Goal: Register for event/course

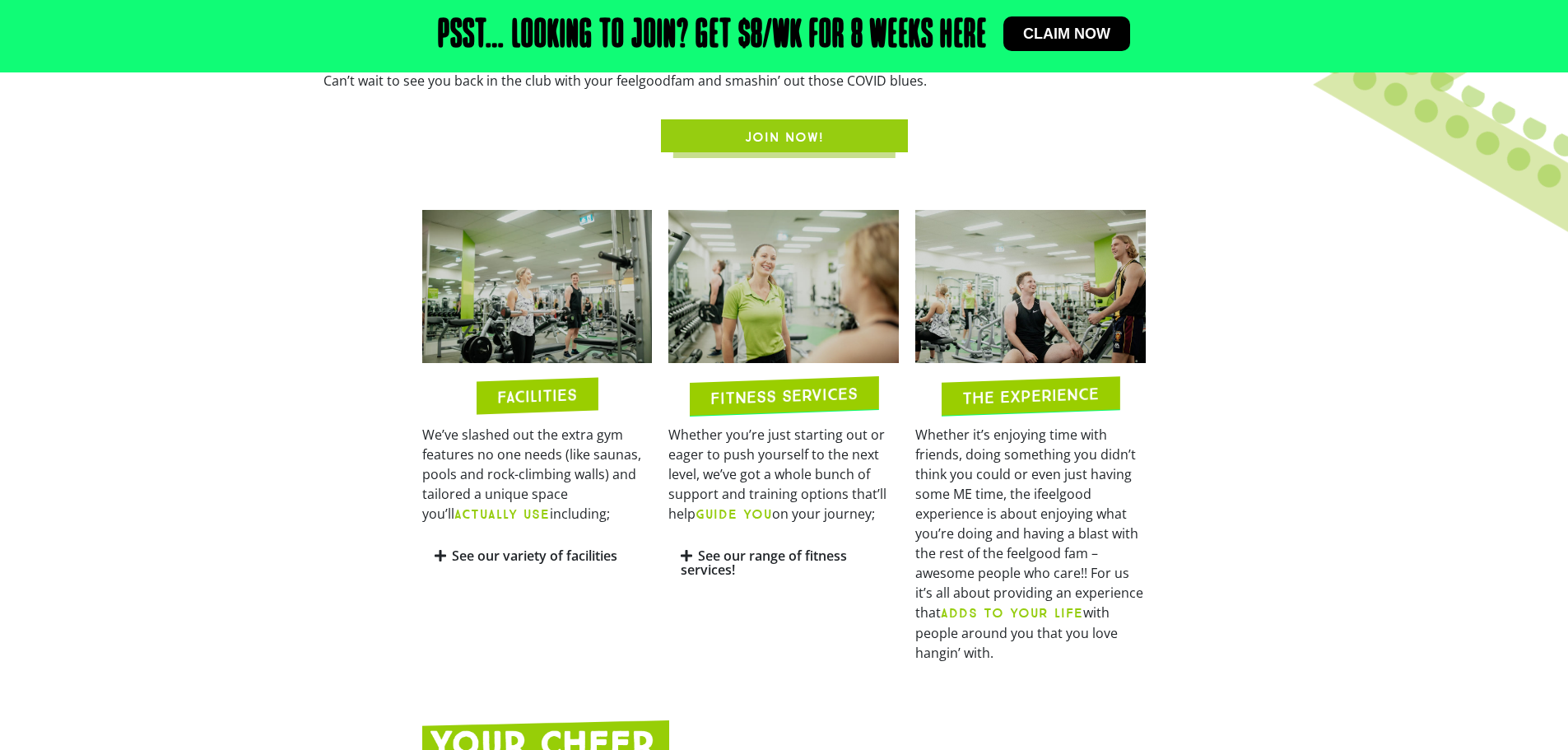
scroll to position [741, 0]
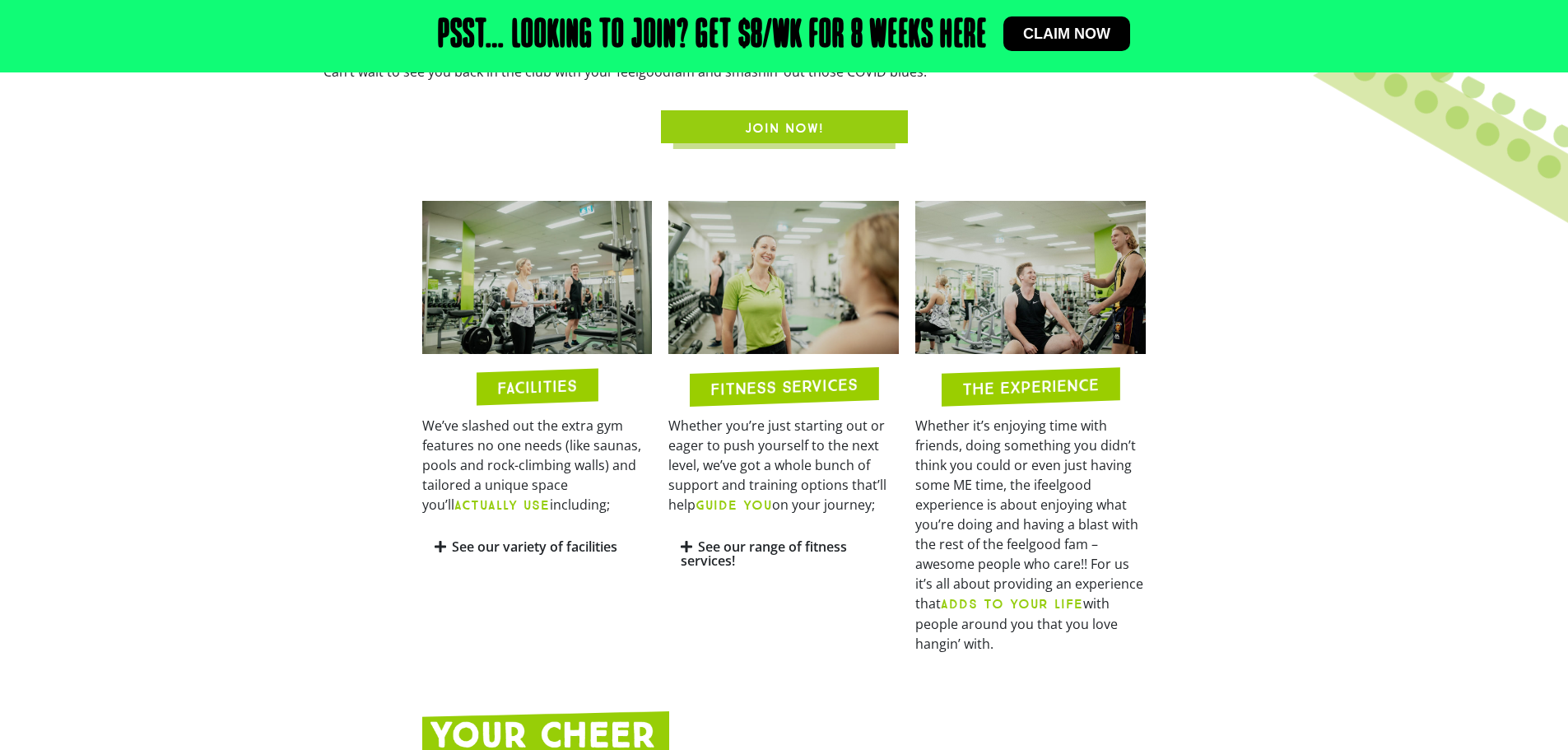
drag, startPoint x: 266, startPoint y: 533, endPoint x: 193, endPoint y: 558, distance: 77.2
click at [193, 558] on section "FACILITIES We’ve slashed out the extra gym features no one needs (like saunas, …" at bounding box center [784, 427] width 1568 height 470
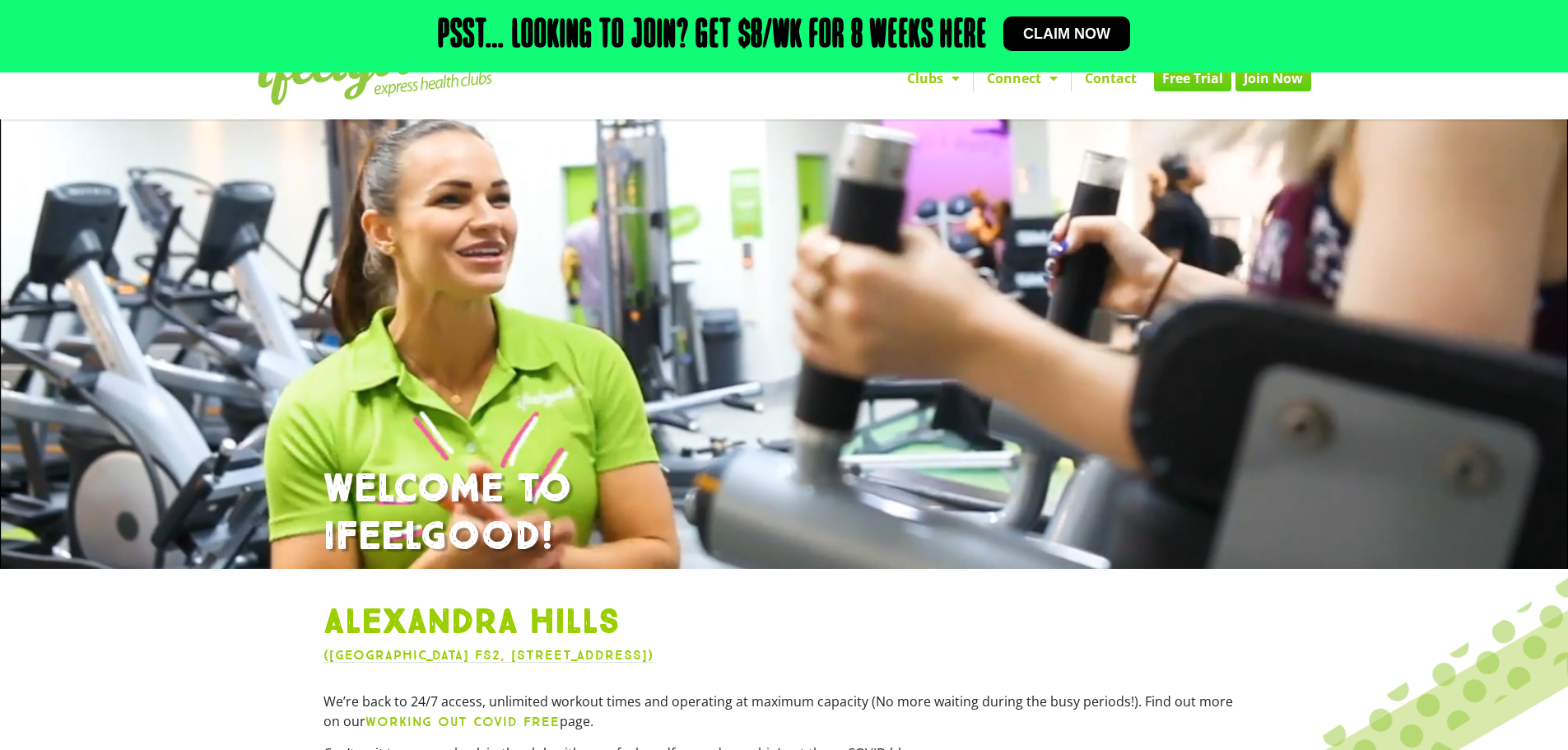
scroll to position [0, 0]
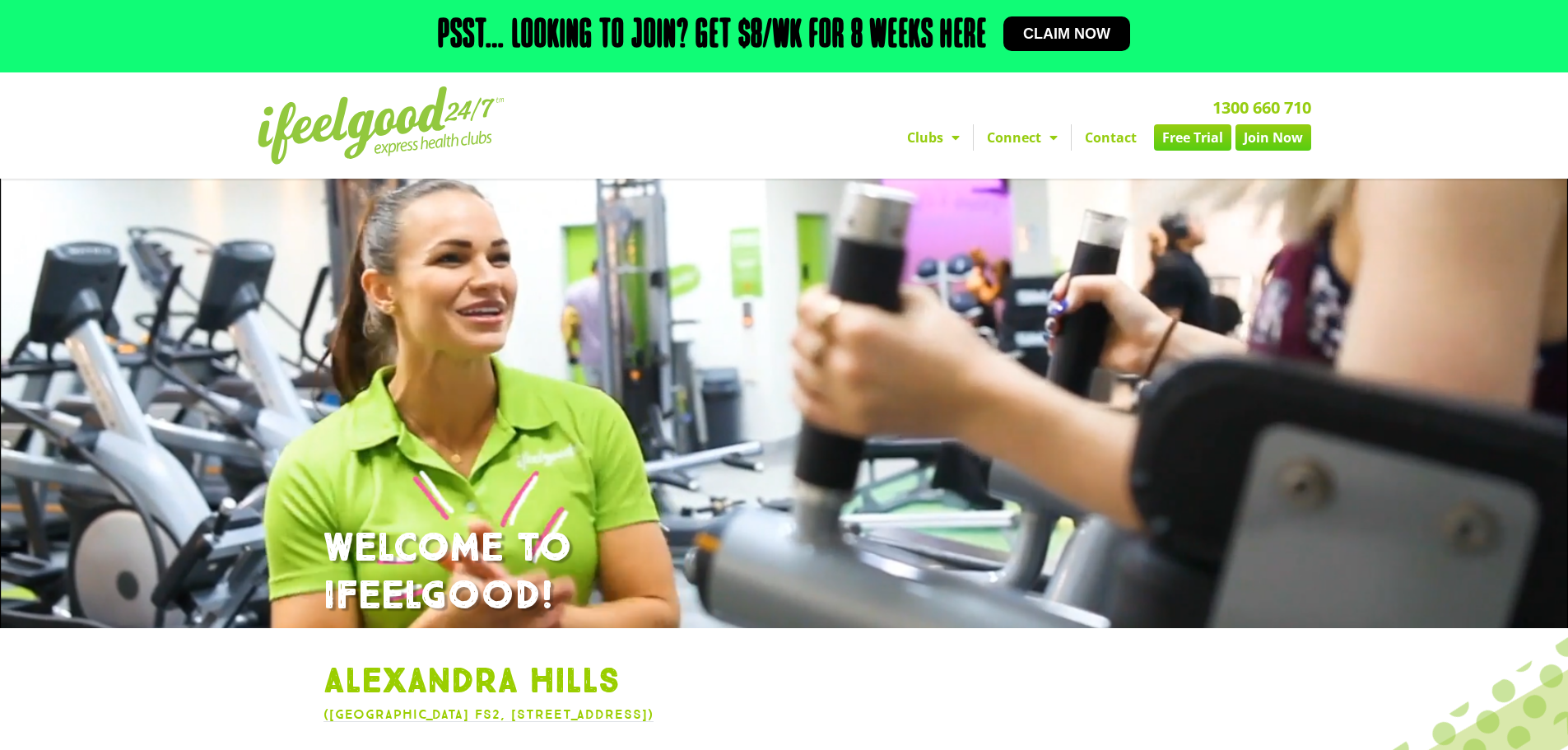
click at [1214, 139] on link "Free Trial" at bounding box center [1192, 138] width 77 height 26
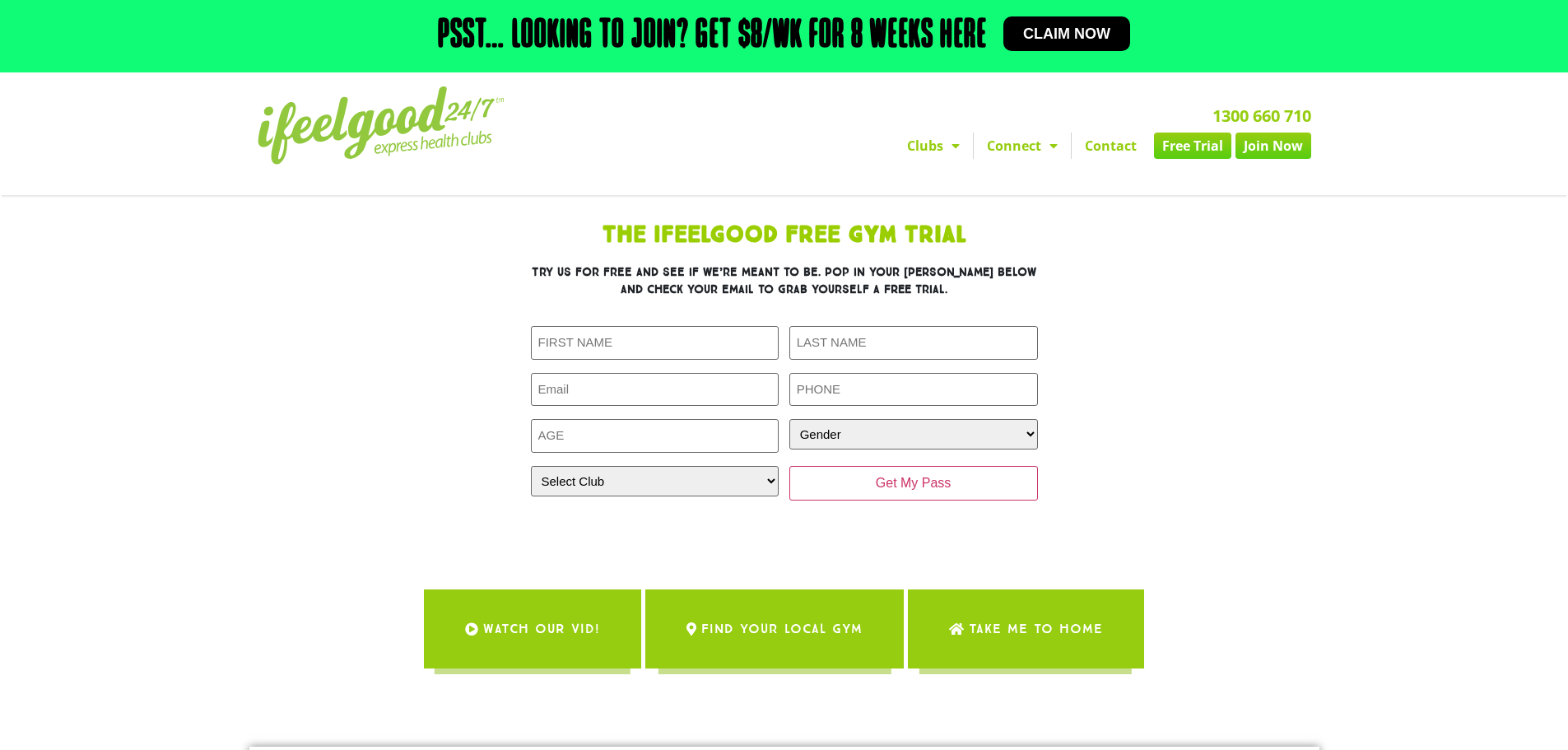
click at [1264, 147] on link "Join Now" at bounding box center [1273, 145] width 75 height 26
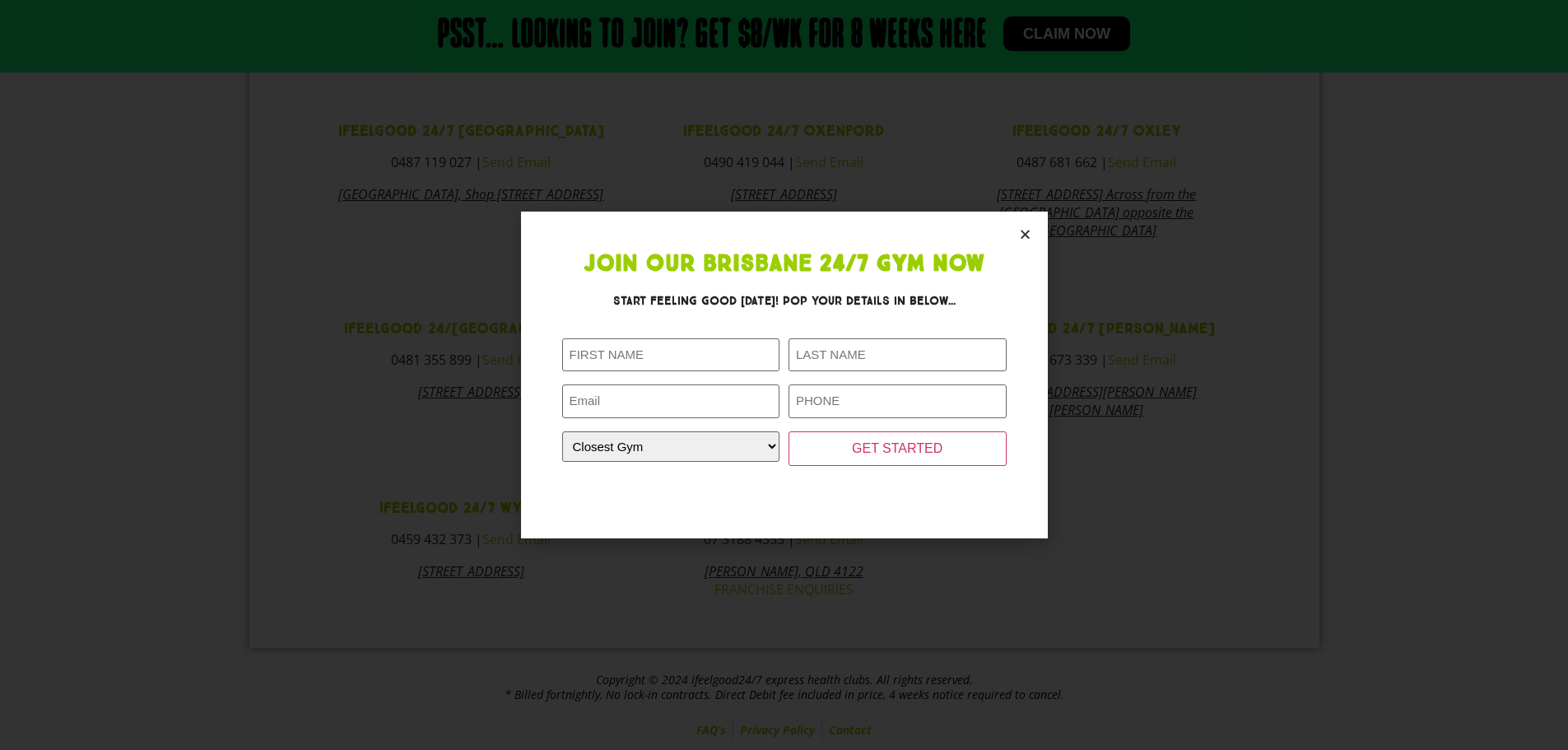
scroll to position [869, 0]
click at [616, 349] on input "First Name (Required)" at bounding box center [671, 355] width 218 height 33
type input "Michael"
type input "Tyndall"
type input "mtyndall@geomyn.com"
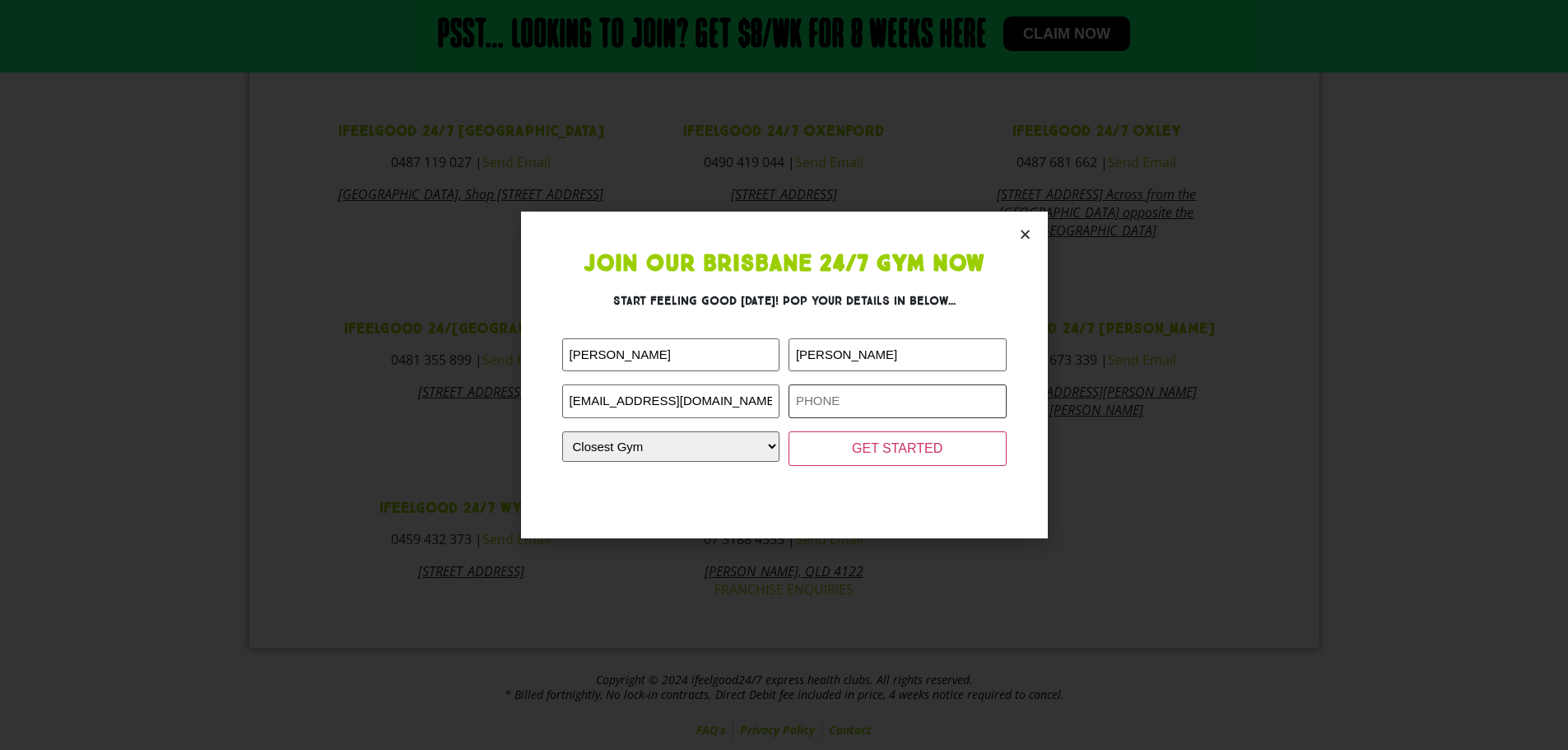
type input "0429133201"
click at [617, 400] on input "mtyndall@geomyn.com" at bounding box center [671, 401] width 218 height 33
click at [685, 396] on input "mtyndall39@geomyn.com" at bounding box center [671, 401] width 218 height 33
type input "mtyndall39@gmail.com"
click at [773, 449] on select "Closest Gym Alexandra Hills Calamvale Coopers Plains Middle Park Oxenford Oxley…" at bounding box center [671, 447] width 218 height 31
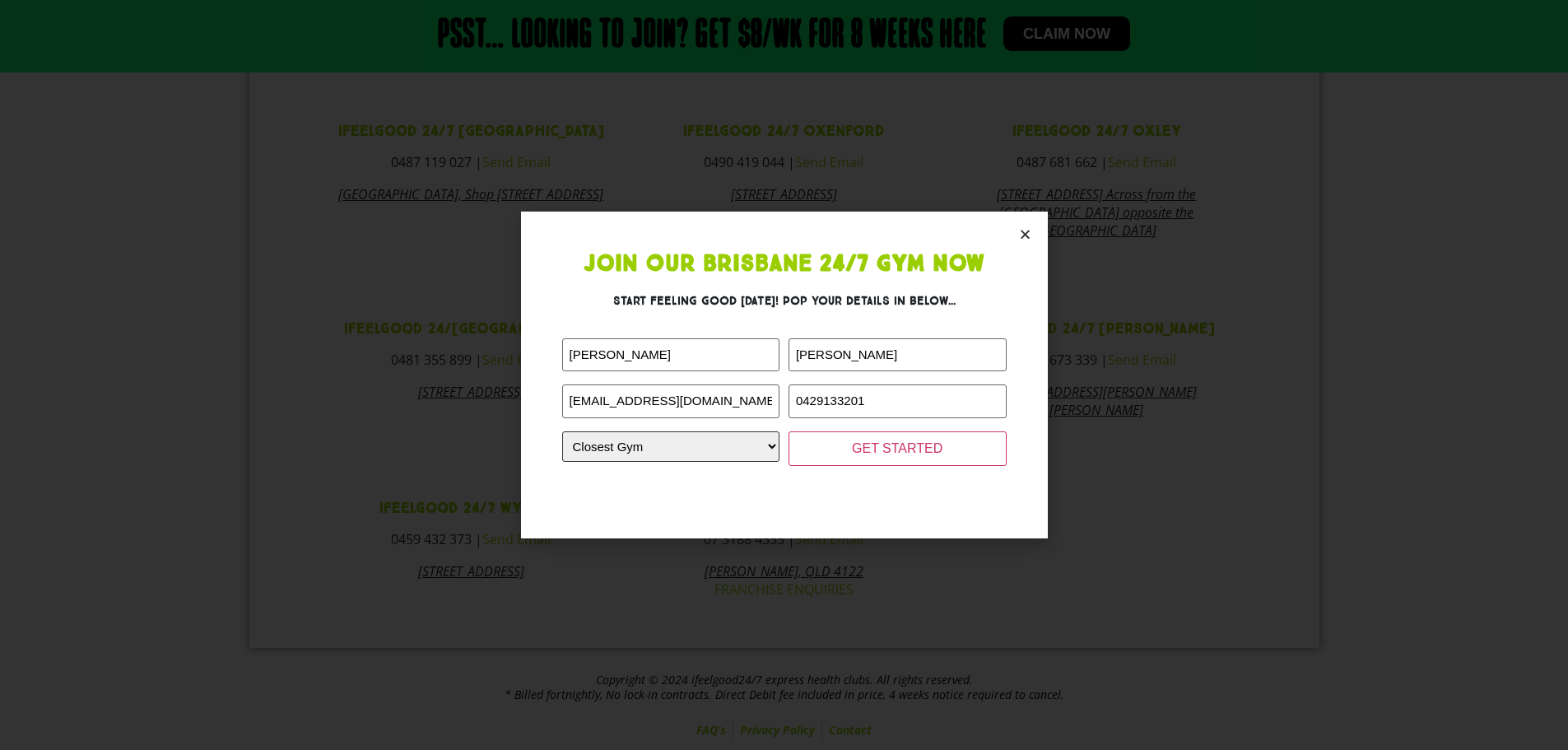
select select "Alexandra Hills"
click at [562, 432] on select "Closest Gym Alexandra Hills Calamvale Coopers Plains Middle Park Oxenford Oxley…" at bounding box center [671, 447] width 218 height 31
click at [887, 449] on input "GET STARTED" at bounding box center [897, 449] width 218 height 34
click at [886, 453] on input "GET STARTED" at bounding box center [897, 449] width 218 height 34
click at [844, 401] on input "0429133201" at bounding box center [897, 401] width 218 height 33
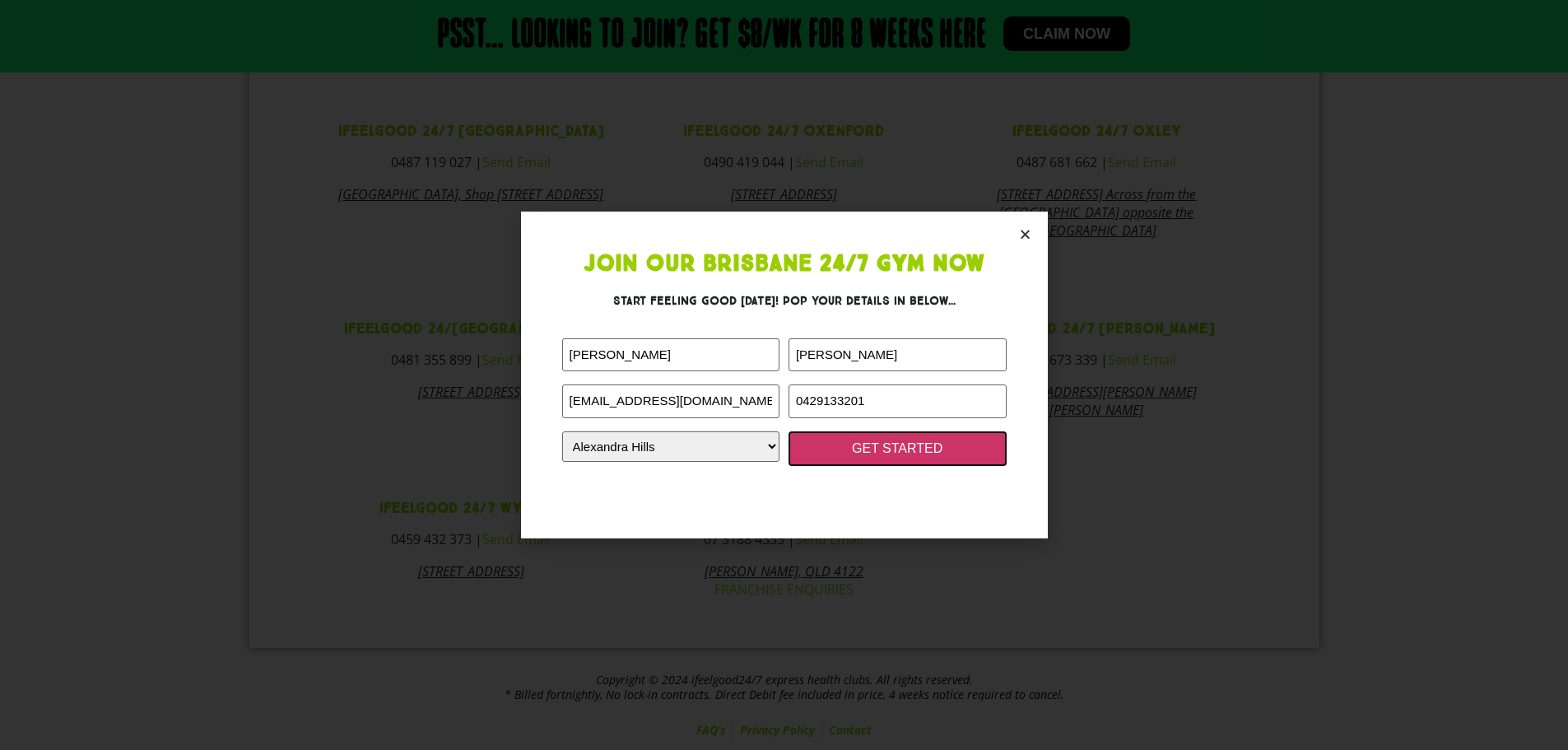
click at [905, 445] on input "GET STARTED" at bounding box center [897, 449] width 218 height 34
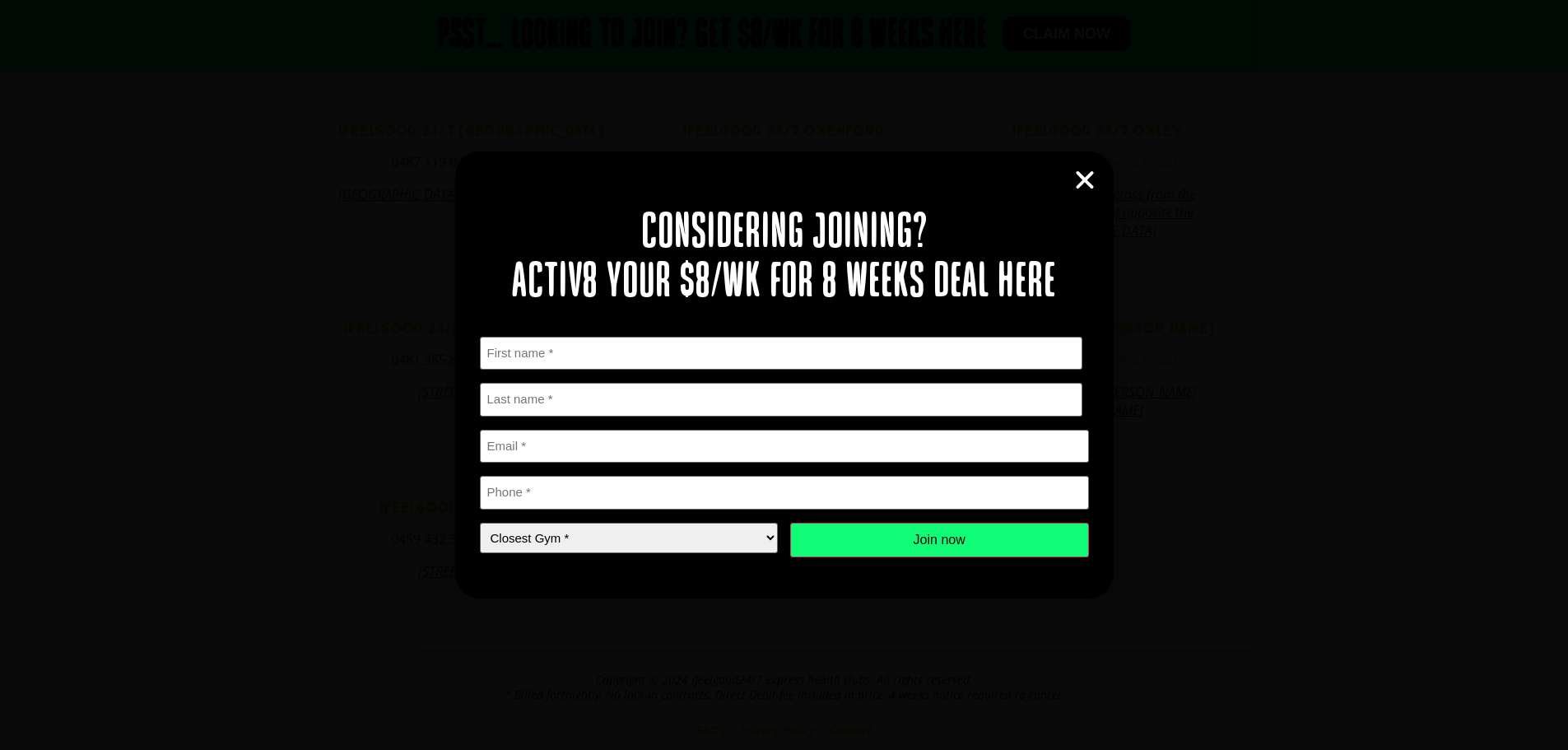
click at [1088, 177] on icon "Close" at bounding box center [1085, 180] width 25 height 25
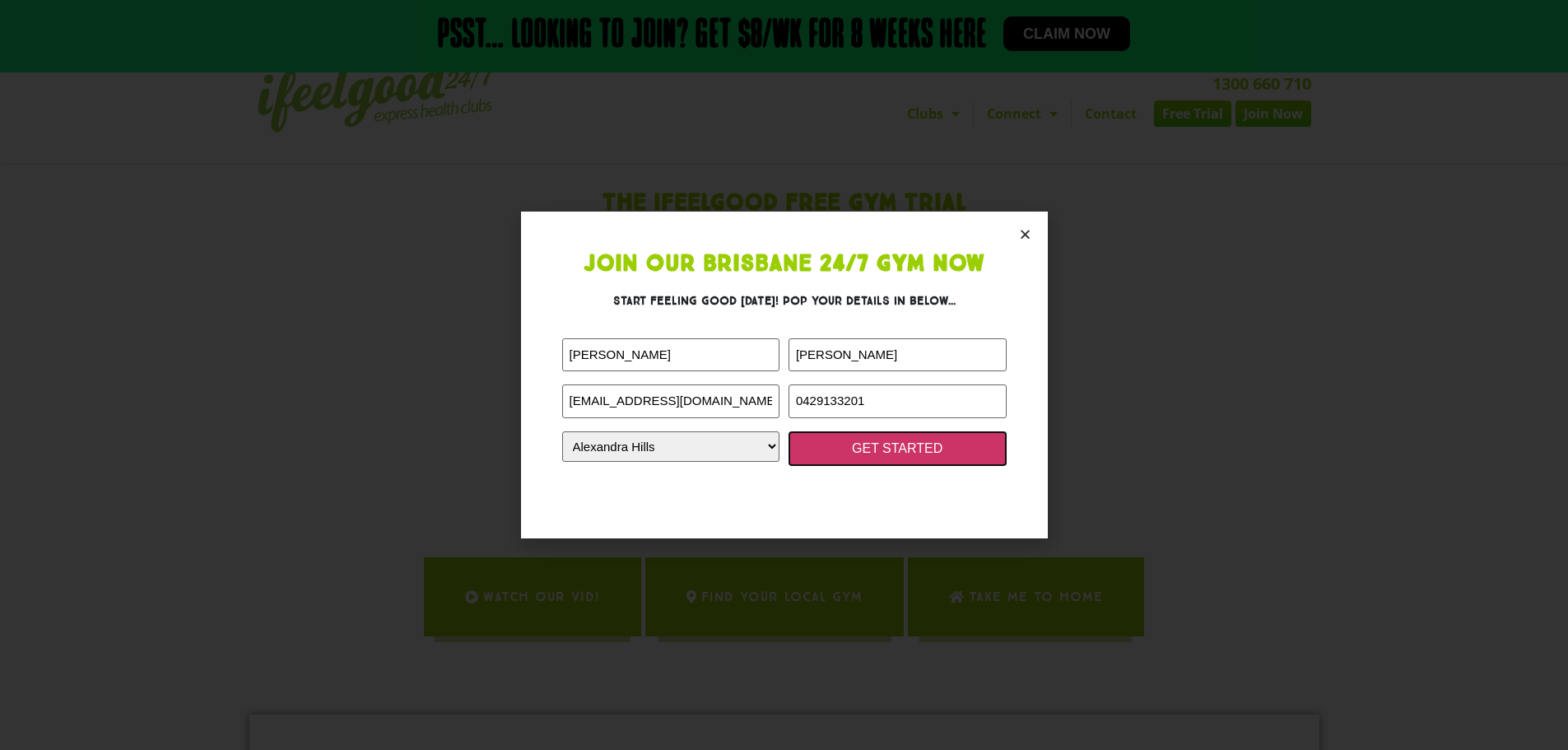
scroll to position [0, 0]
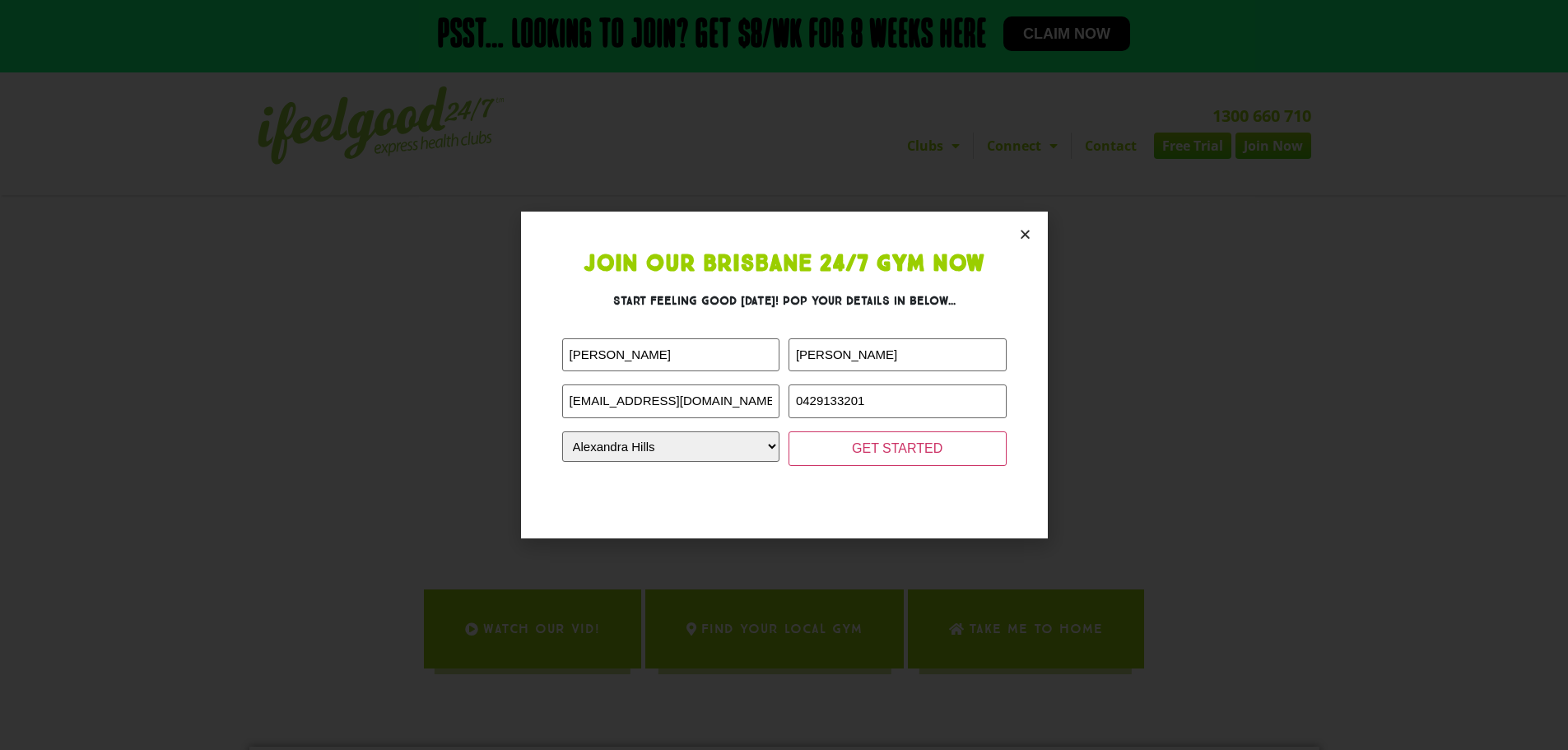
click at [1020, 233] on icon "Close" at bounding box center [1025, 234] width 12 height 12
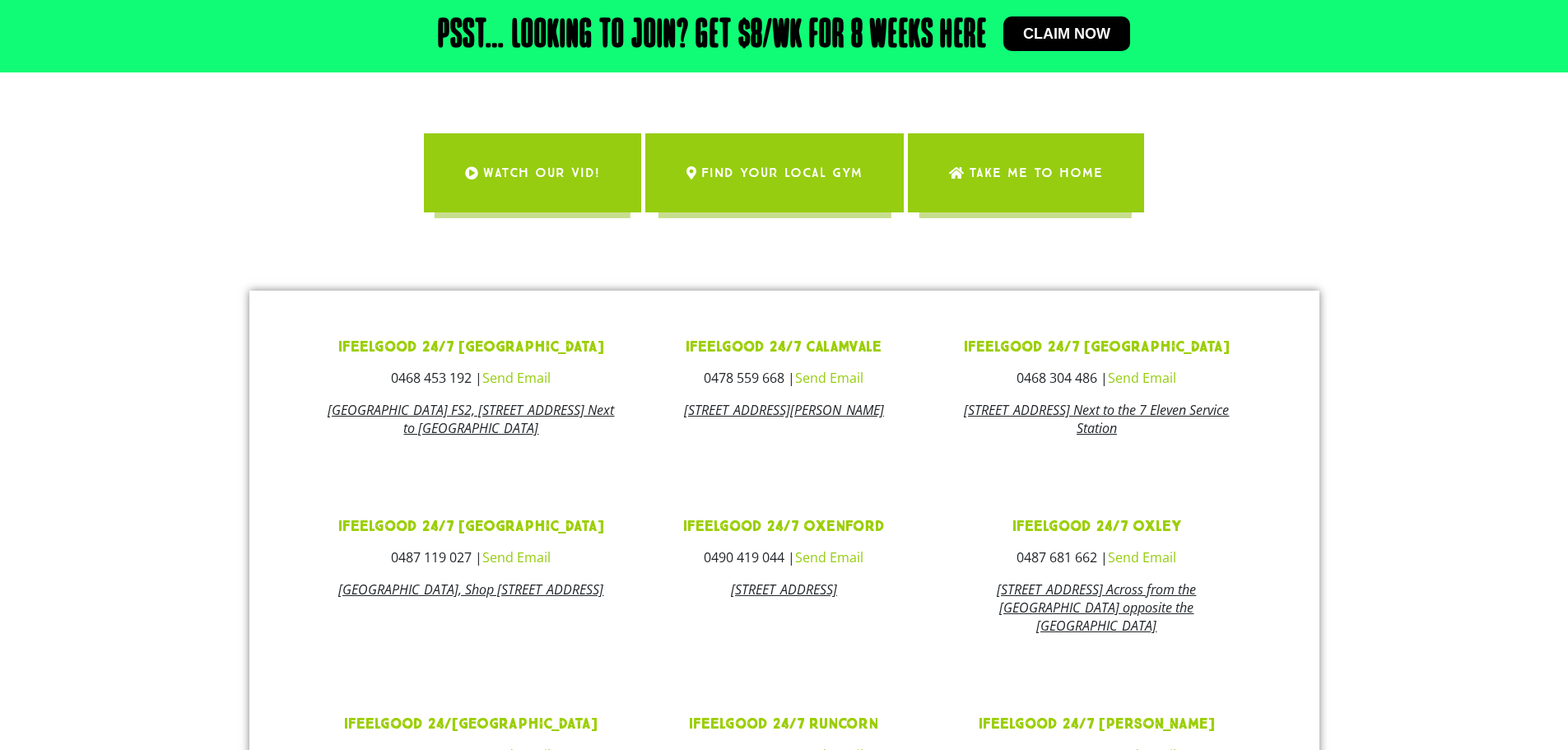
scroll to position [375, 0]
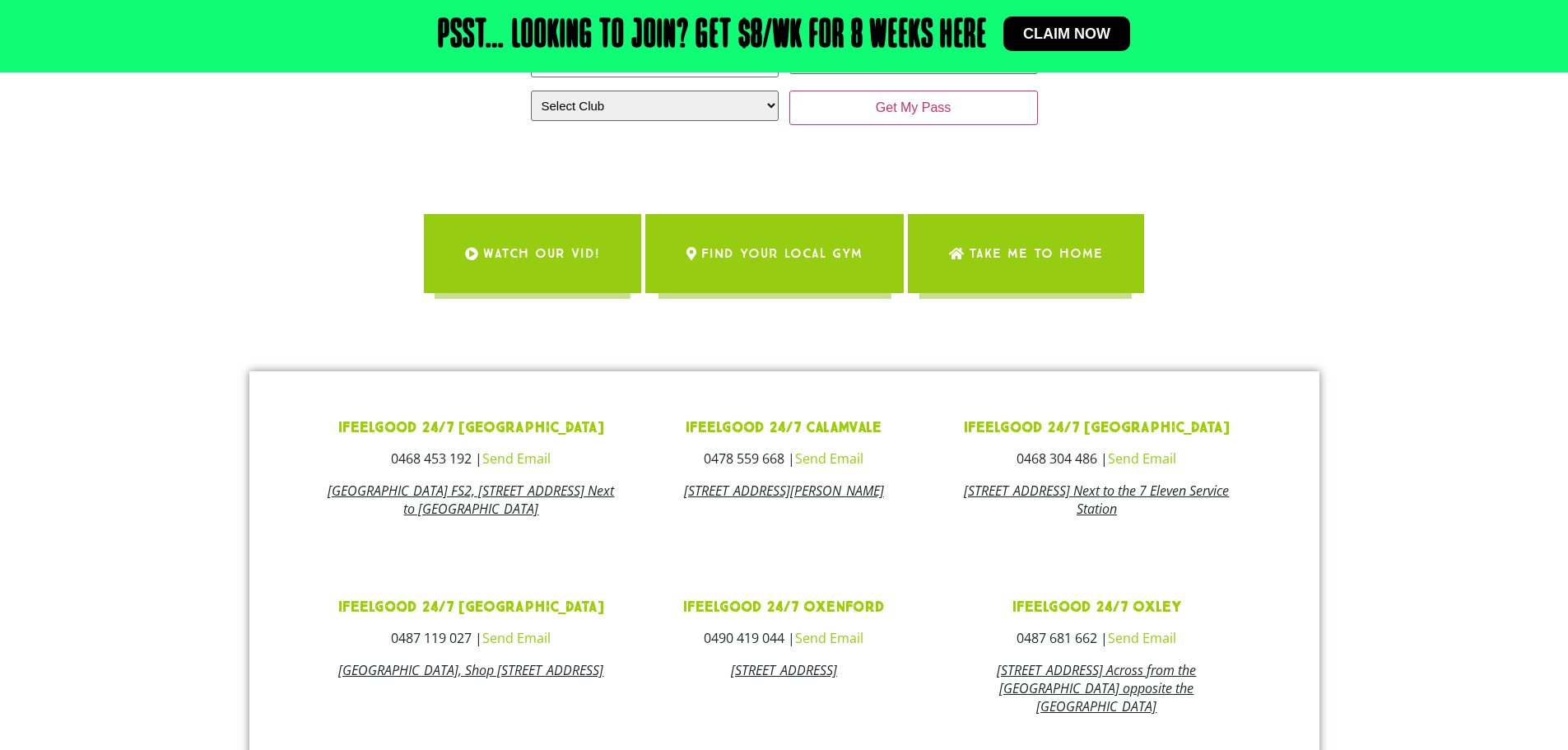
click at [442, 491] on link "Alexandra Hills Shopping Centre Shop FS2, 71 Cambridge Drive Alexandra Hills QL…" at bounding box center [471, 499] width 287 height 36
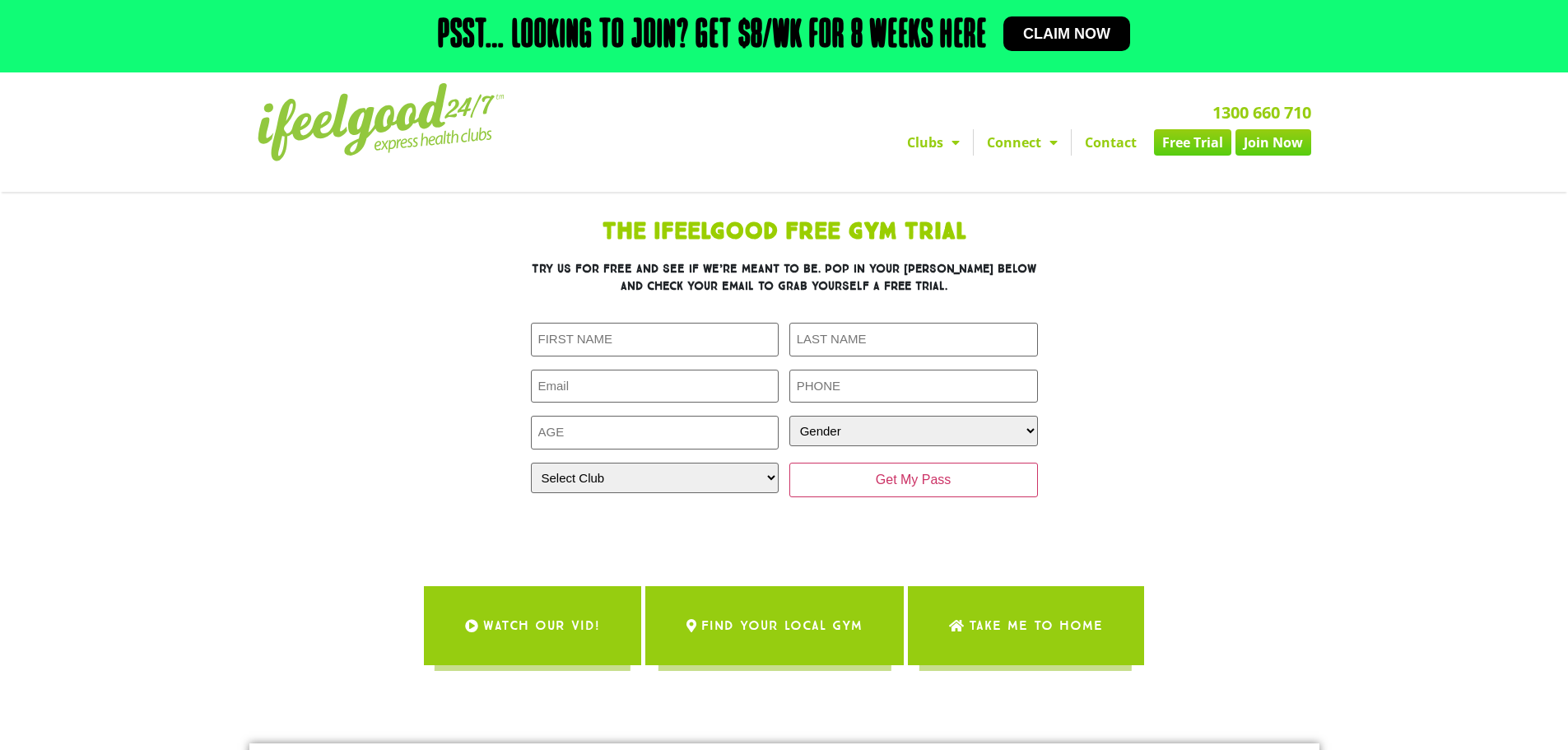
scroll to position [0, 0]
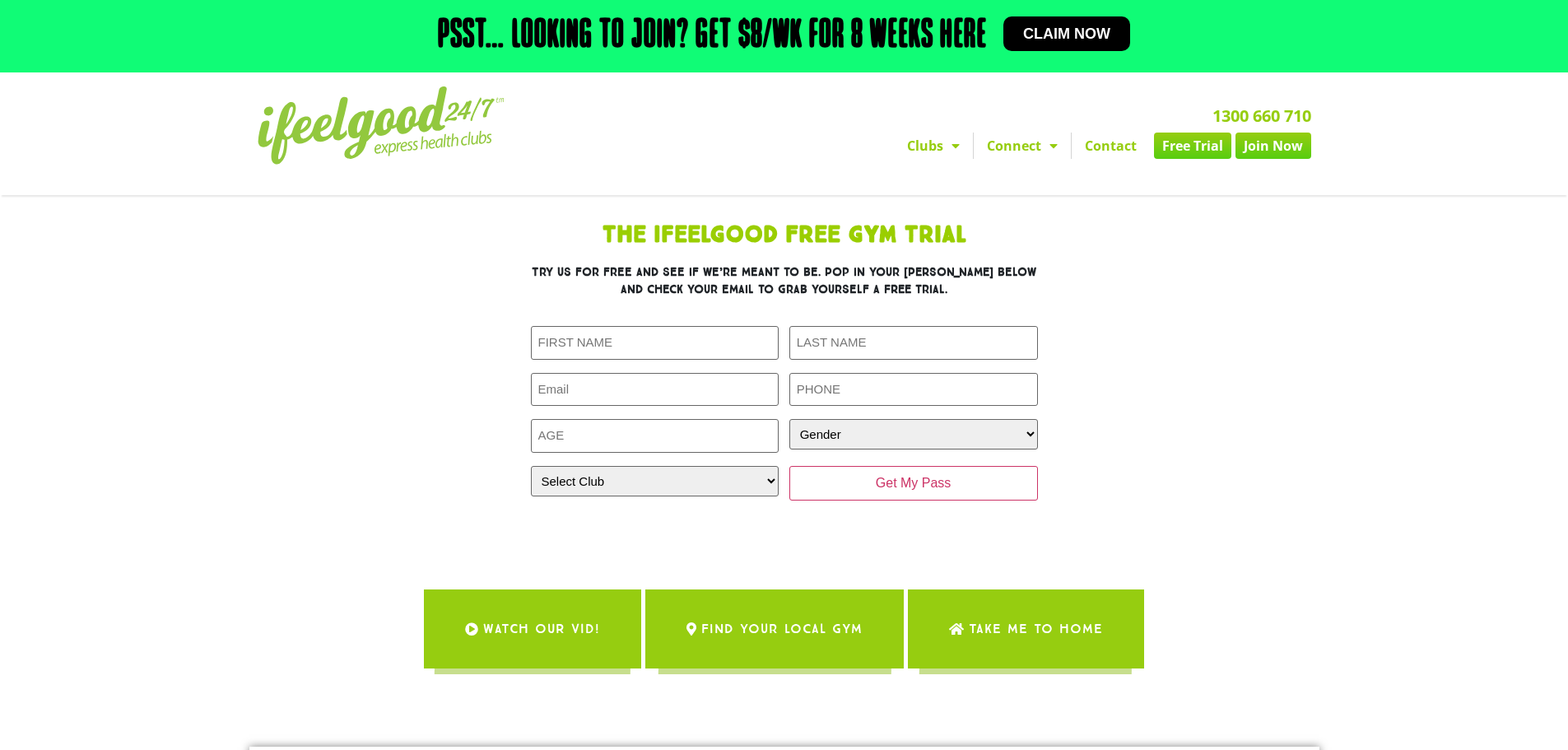
click at [1047, 630] on span "Take me to Home" at bounding box center [1036, 629] width 134 height 47
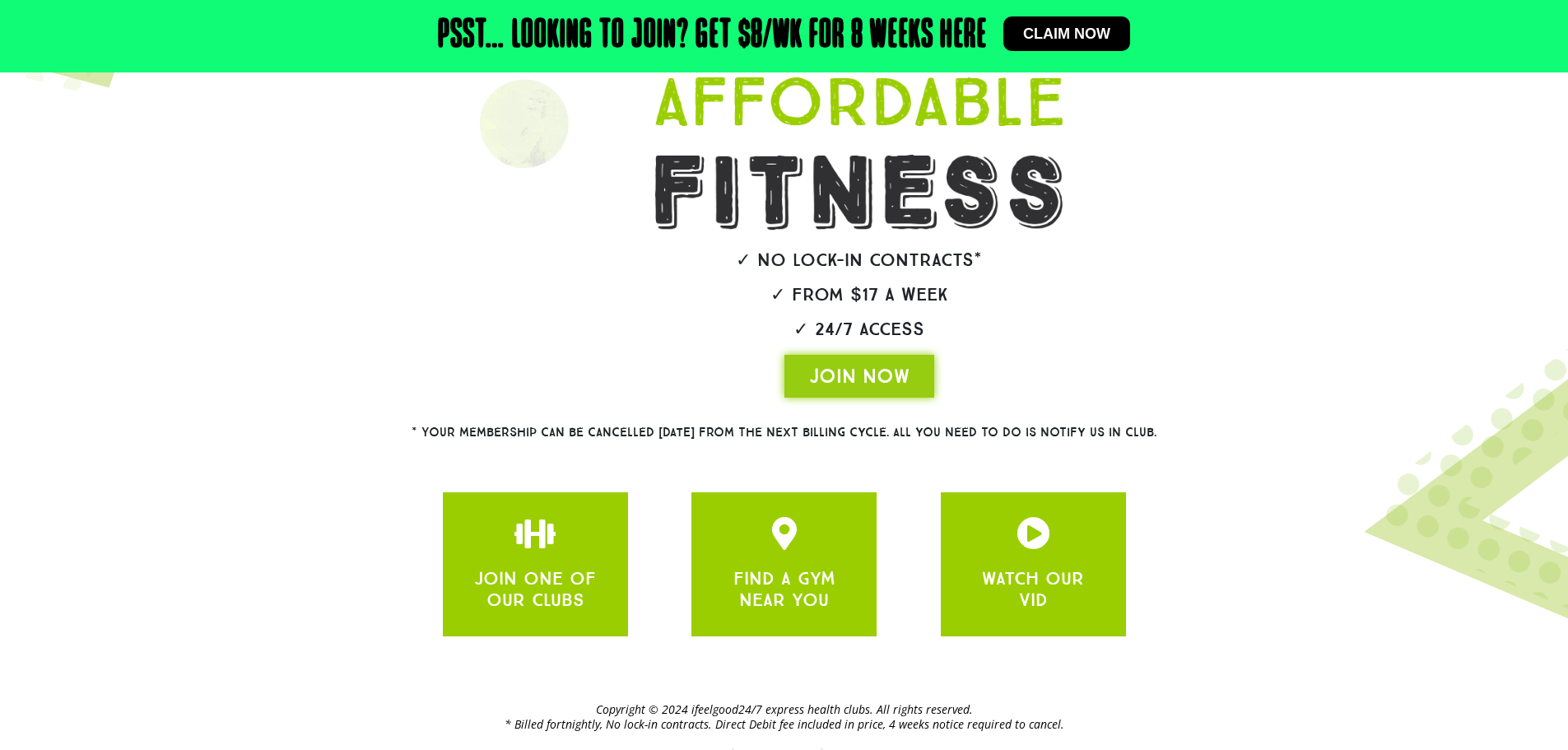
scroll to position [247, 0]
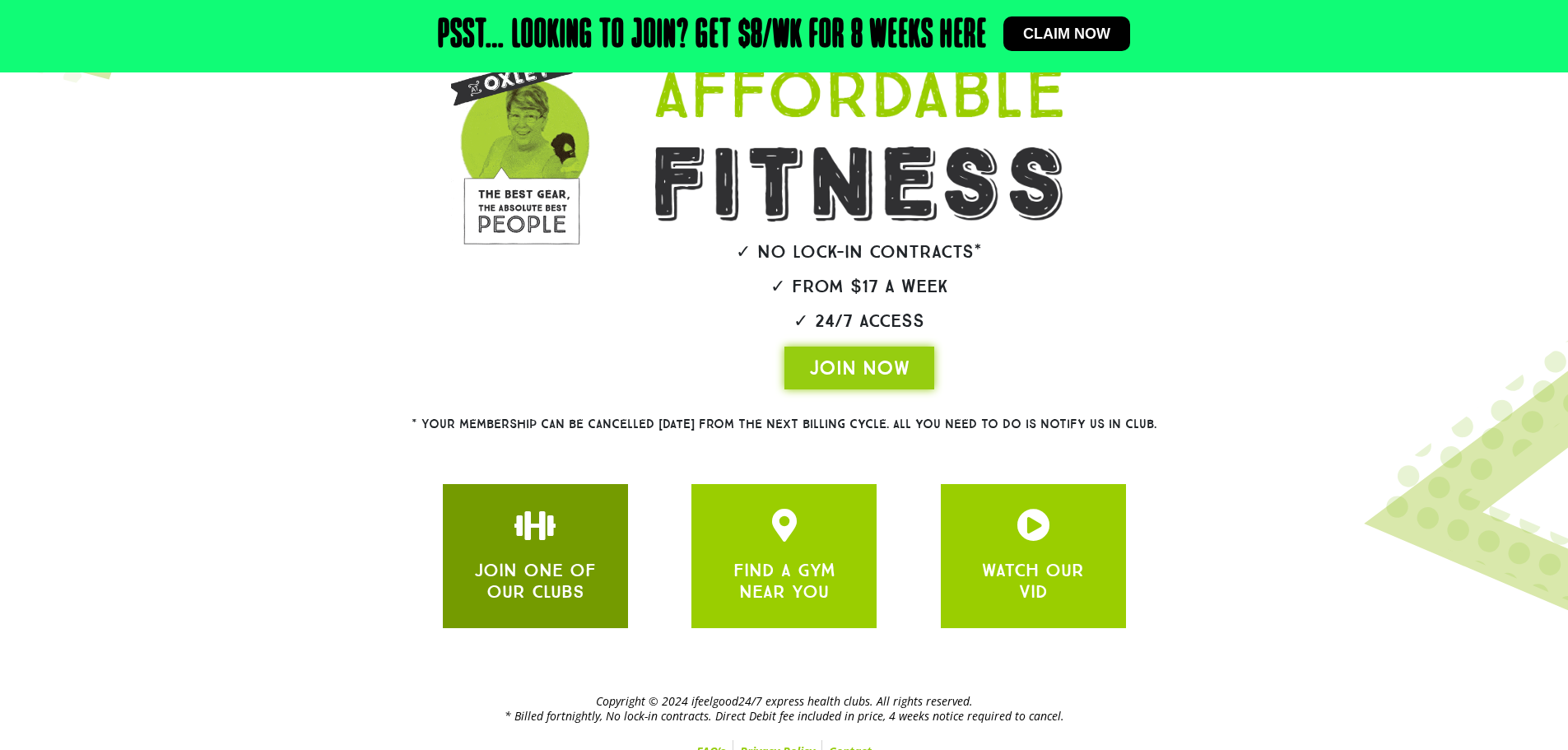
click at [553, 575] on link "JOIN ONE OF OUR CLUBS" at bounding box center [534, 581] width 122 height 44
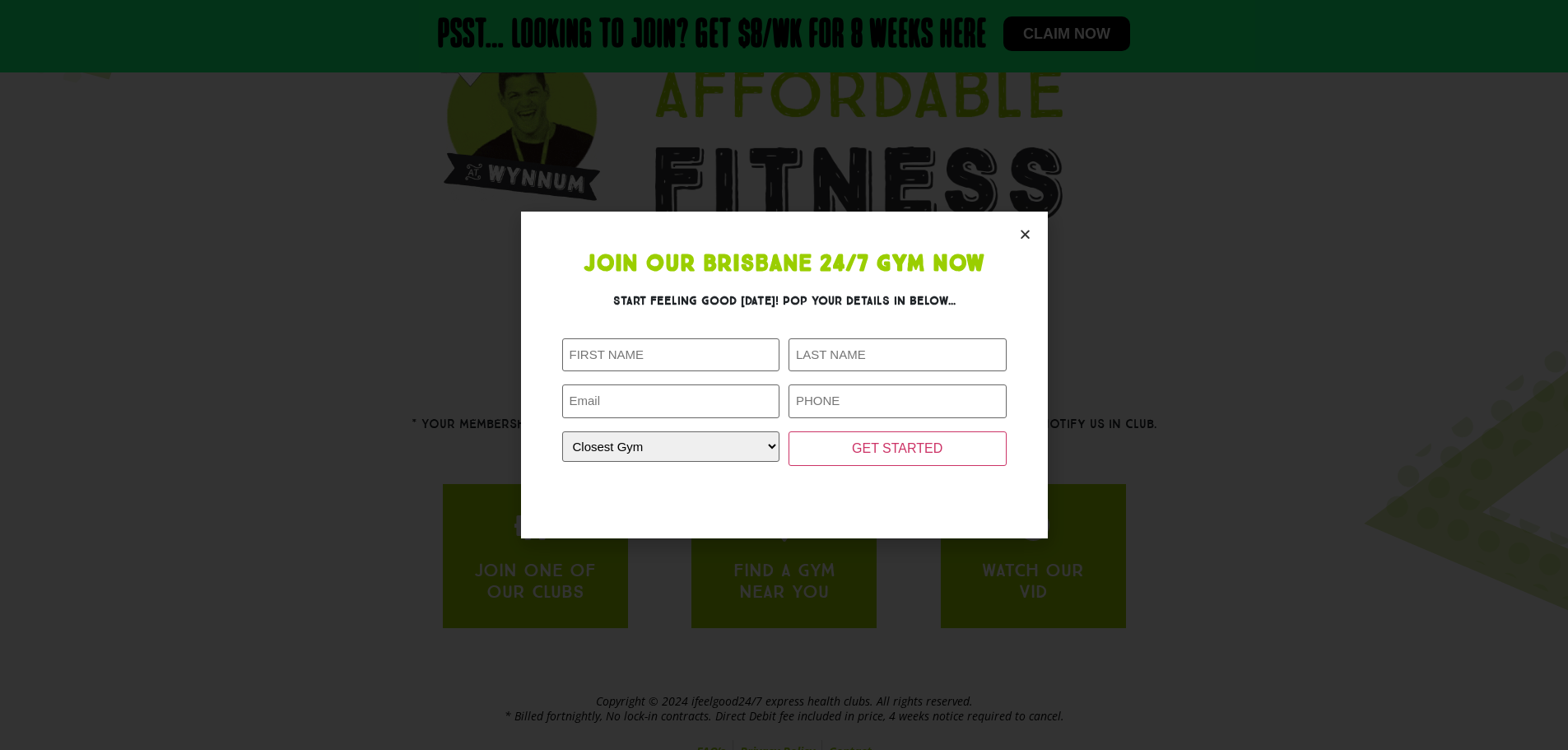
click at [1026, 236] on icon "Close" at bounding box center [1025, 234] width 12 height 12
